Goal: Find specific page/section: Find specific page/section

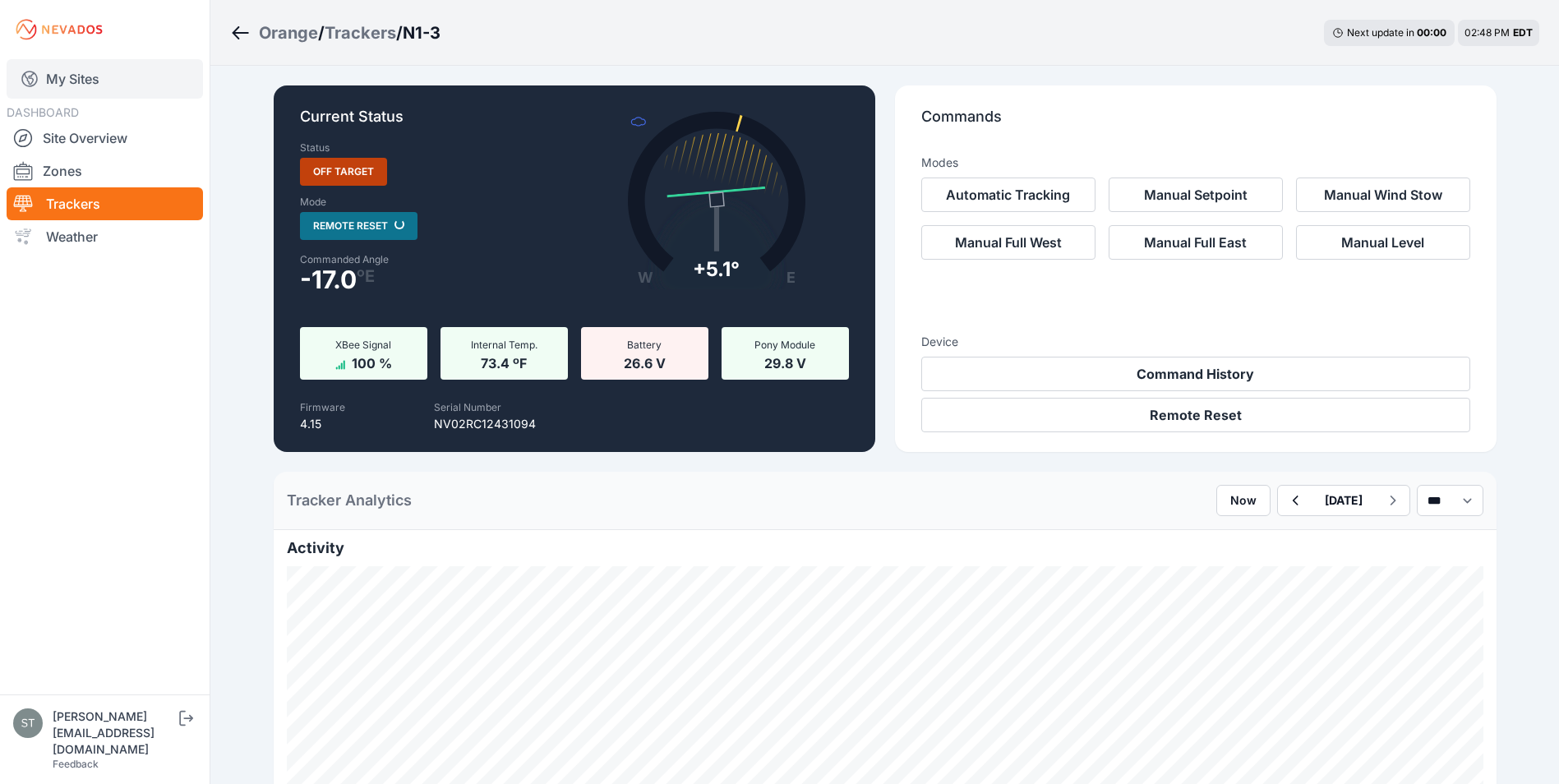
scroll to position [329, 0]
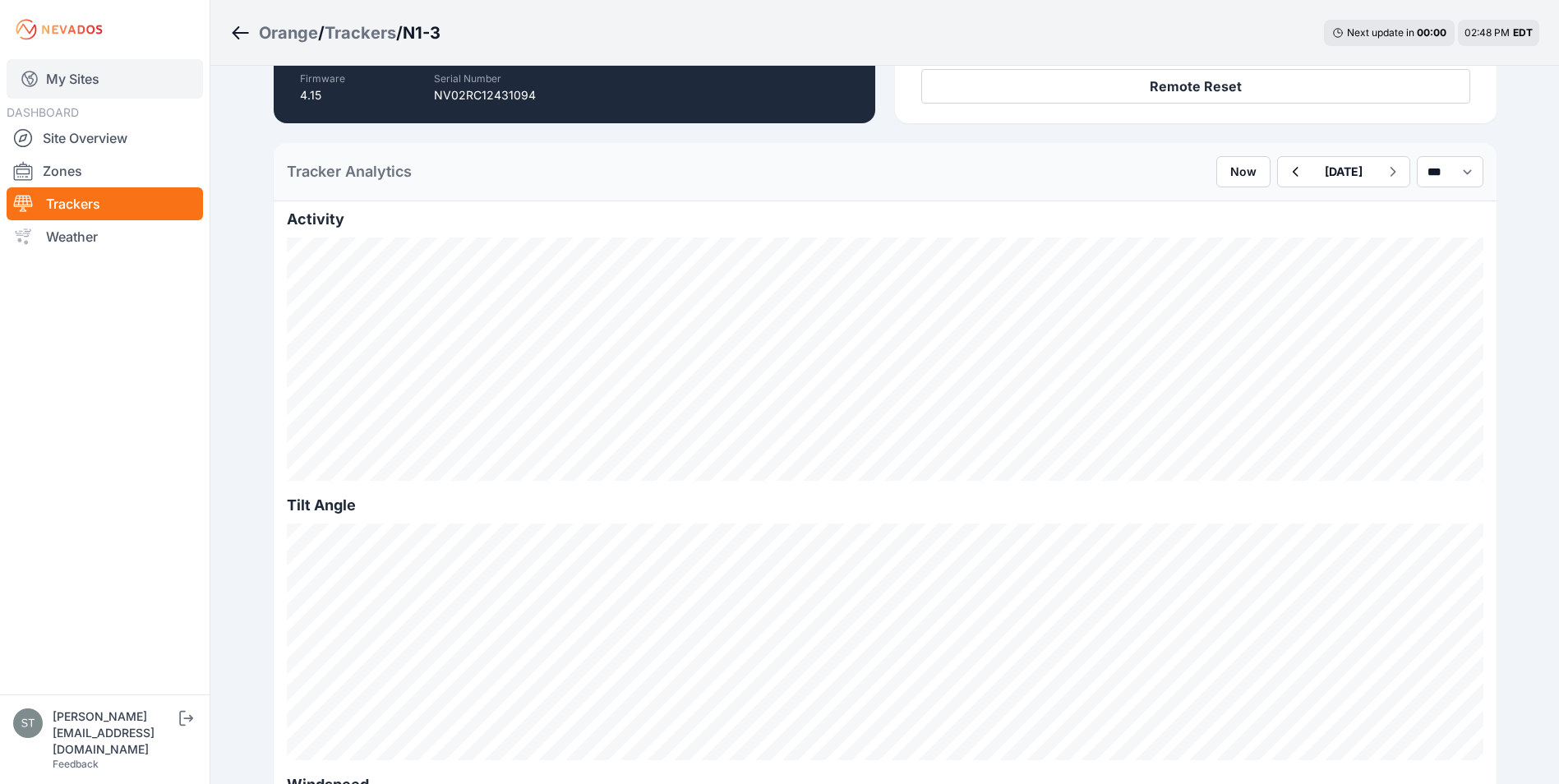
click at [49, 81] on link "My Sites" at bounding box center [104, 78] width 196 height 39
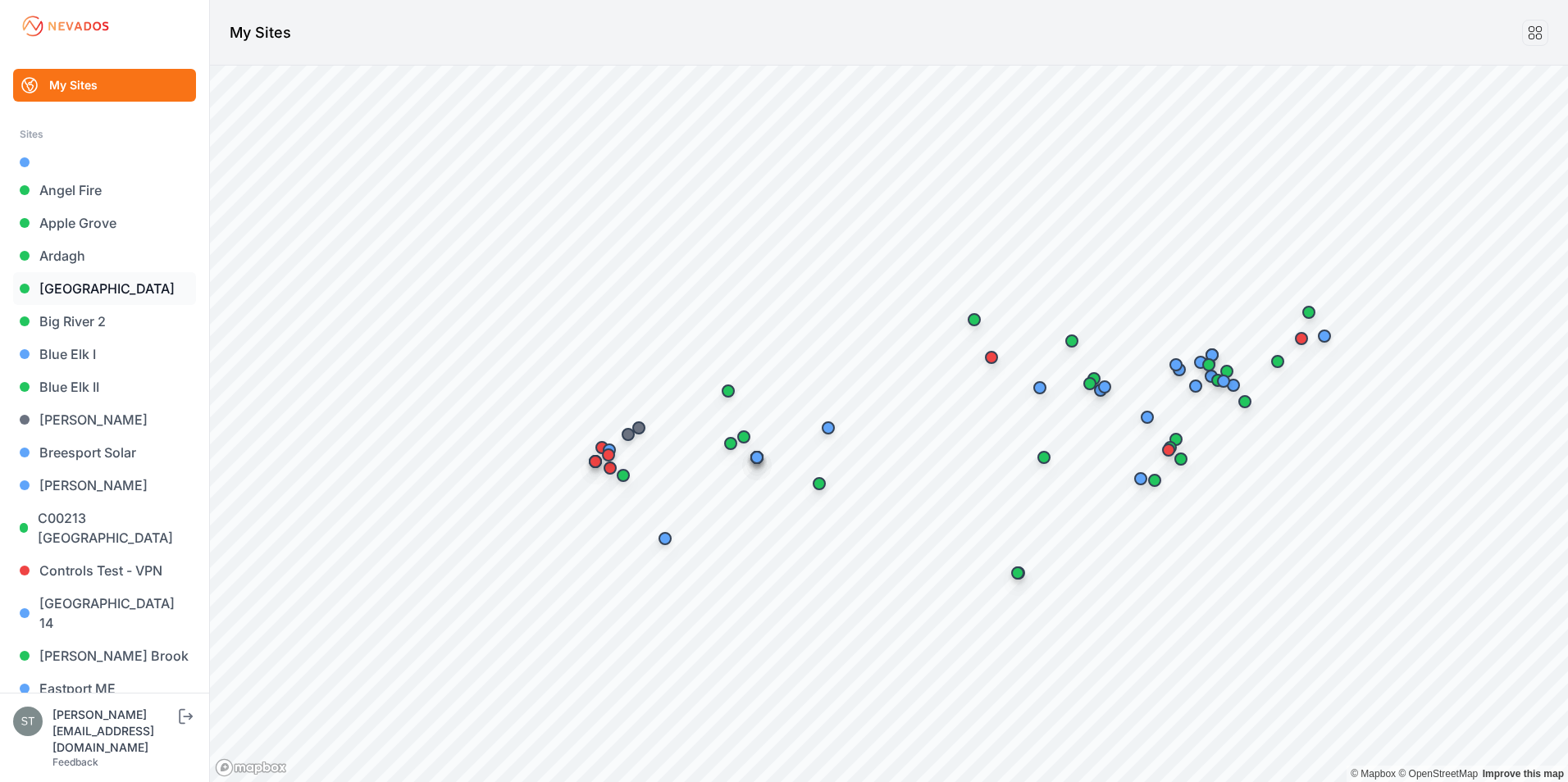
click at [78, 283] on link "[GEOGRAPHIC_DATA]" at bounding box center [105, 288] width 183 height 32
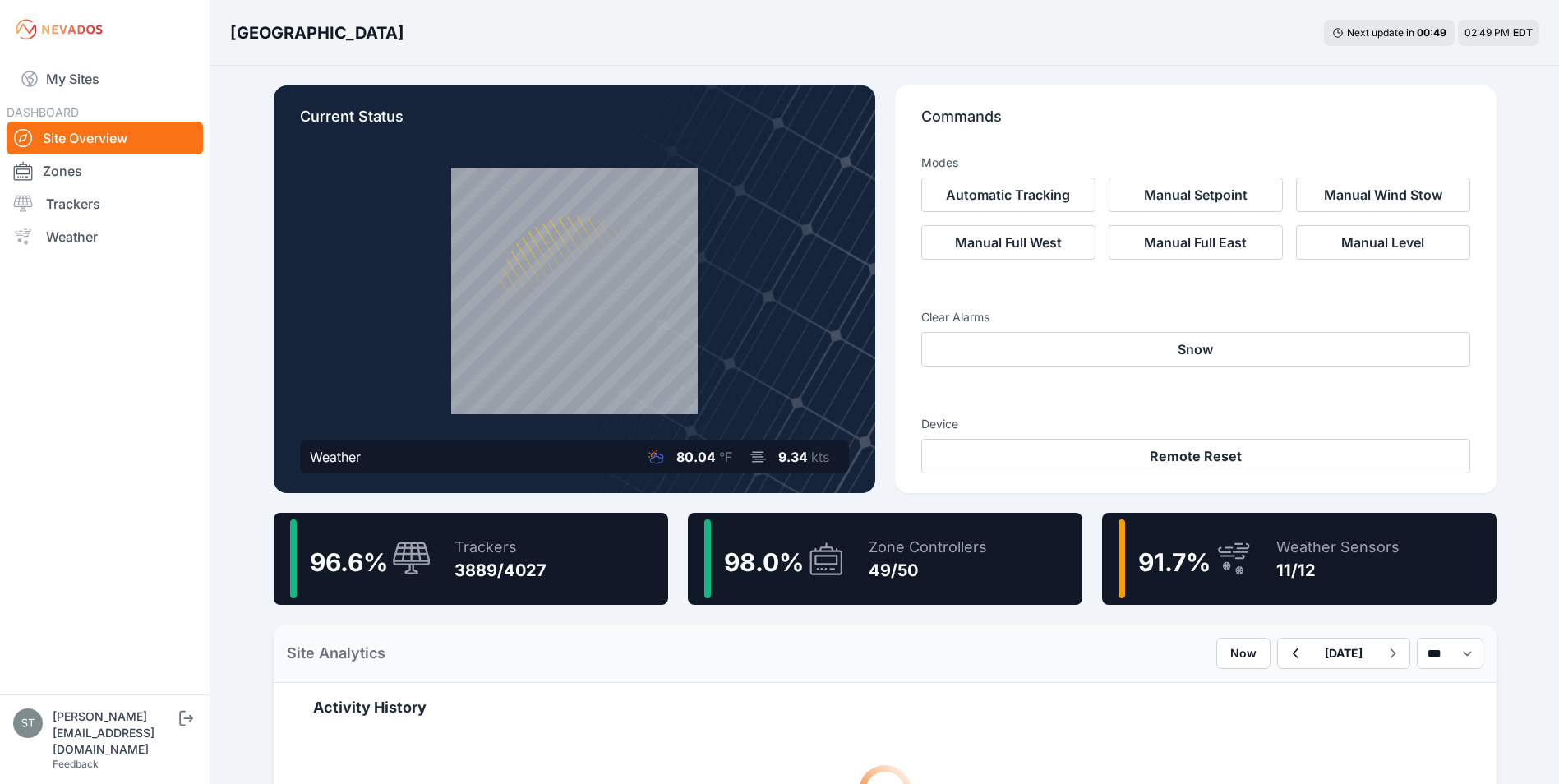
click at [1325, 563] on div "11/12" at bounding box center [1338, 570] width 123 height 23
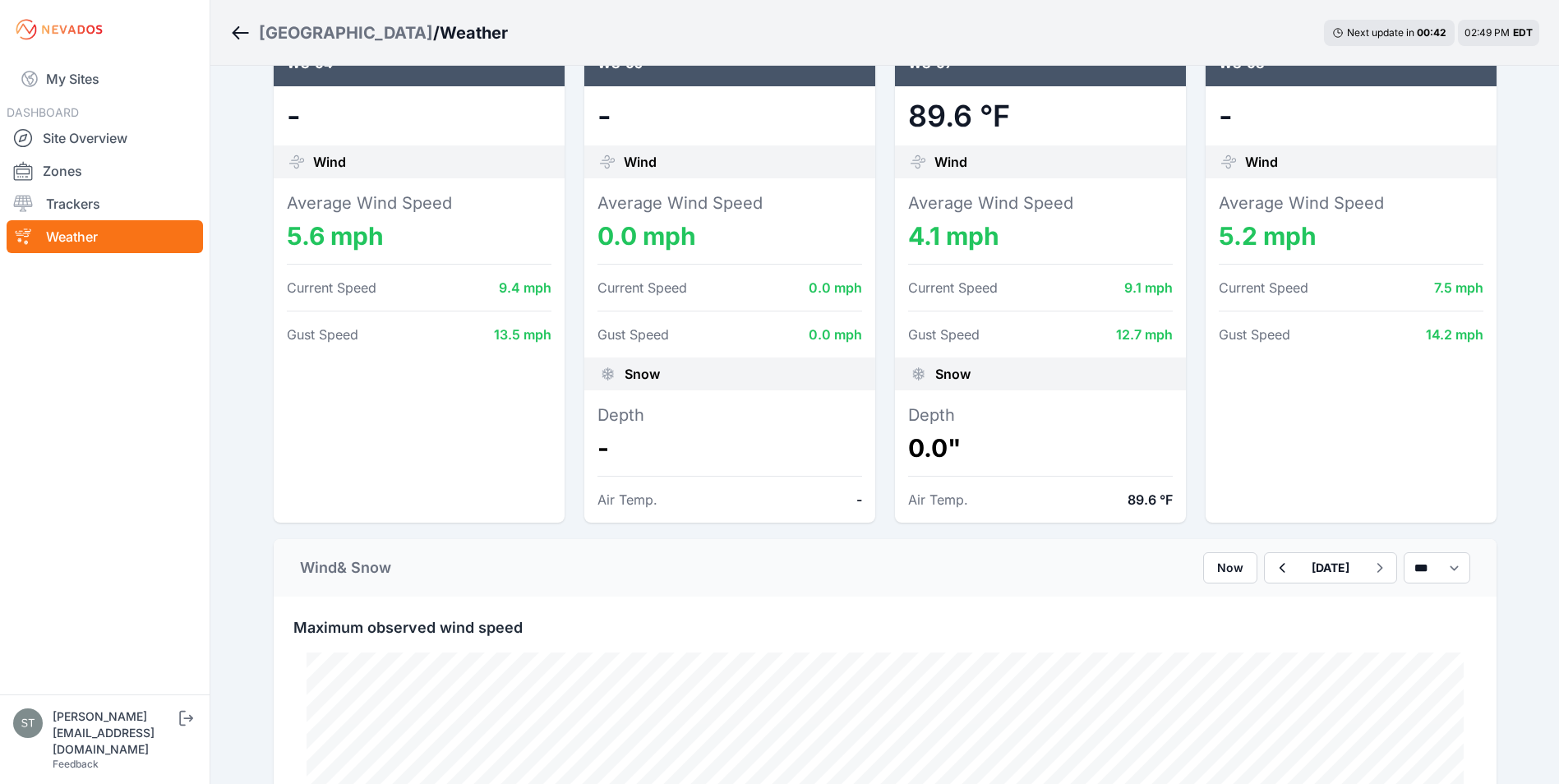
scroll to position [740, 0]
